Goal: Navigation & Orientation: Find specific page/section

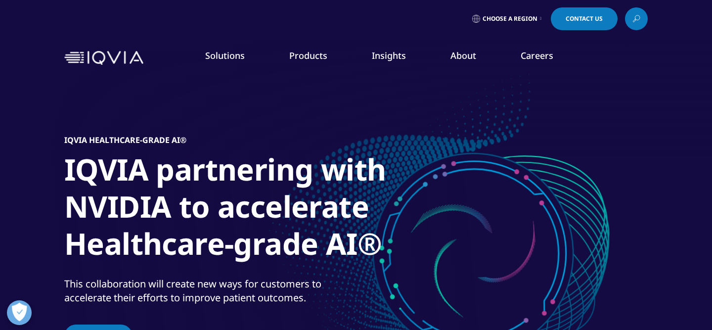
scroll to position [33, 0]
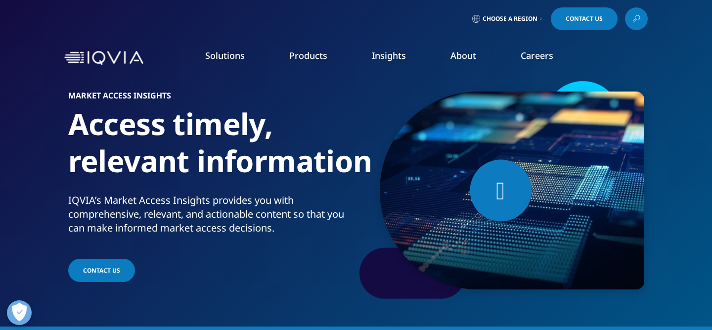
click at [403, 162] on link "View Open Roles" at bounding box center [438, 160] width 159 height 11
